Goal: Information Seeking & Learning: Find specific fact

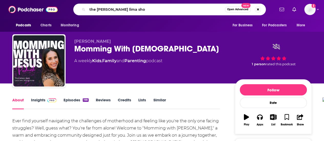
type input "the [PERSON_NAME] show"
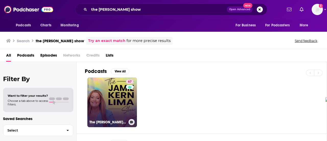
click at [104, 106] on link "67 The [PERSON_NAME] Show" at bounding box center [112, 102] width 50 height 50
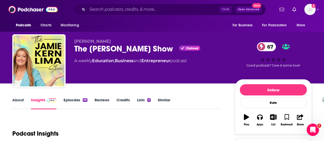
click at [68, 102] on link "Episodes 69" at bounding box center [75, 103] width 24 height 12
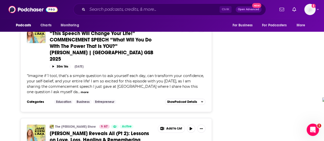
scroll to position [1525, 0]
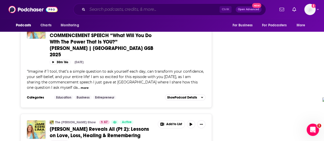
click at [109, 8] on input "Search podcasts, credits, & more..." at bounding box center [153, 9] width 132 height 8
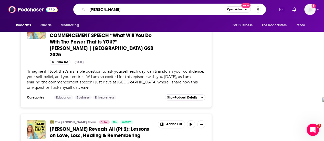
type input "[PERSON_NAME]"
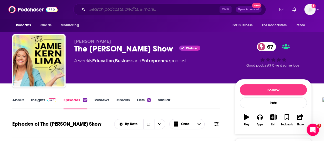
click at [101, 10] on input "Search podcasts, credits, & more..." at bounding box center [153, 9] width 132 height 8
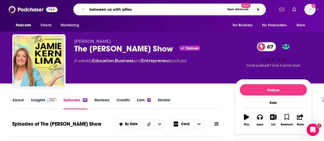
type input "between us with [PERSON_NAME]"
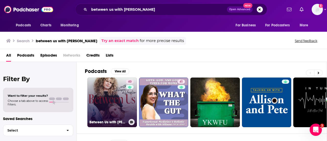
click at [119, 99] on link "40 Between Us with [PERSON_NAME] and [PERSON_NAME]" at bounding box center [112, 102] width 50 height 50
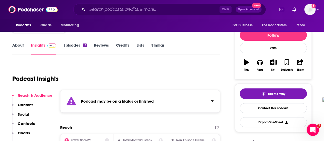
scroll to position [44, 0]
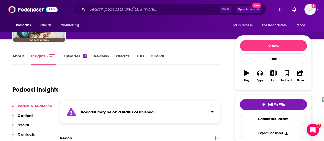
click at [18, 58] on link "About" at bounding box center [18, 59] width 12 height 12
